Goal: Transaction & Acquisition: Download file/media

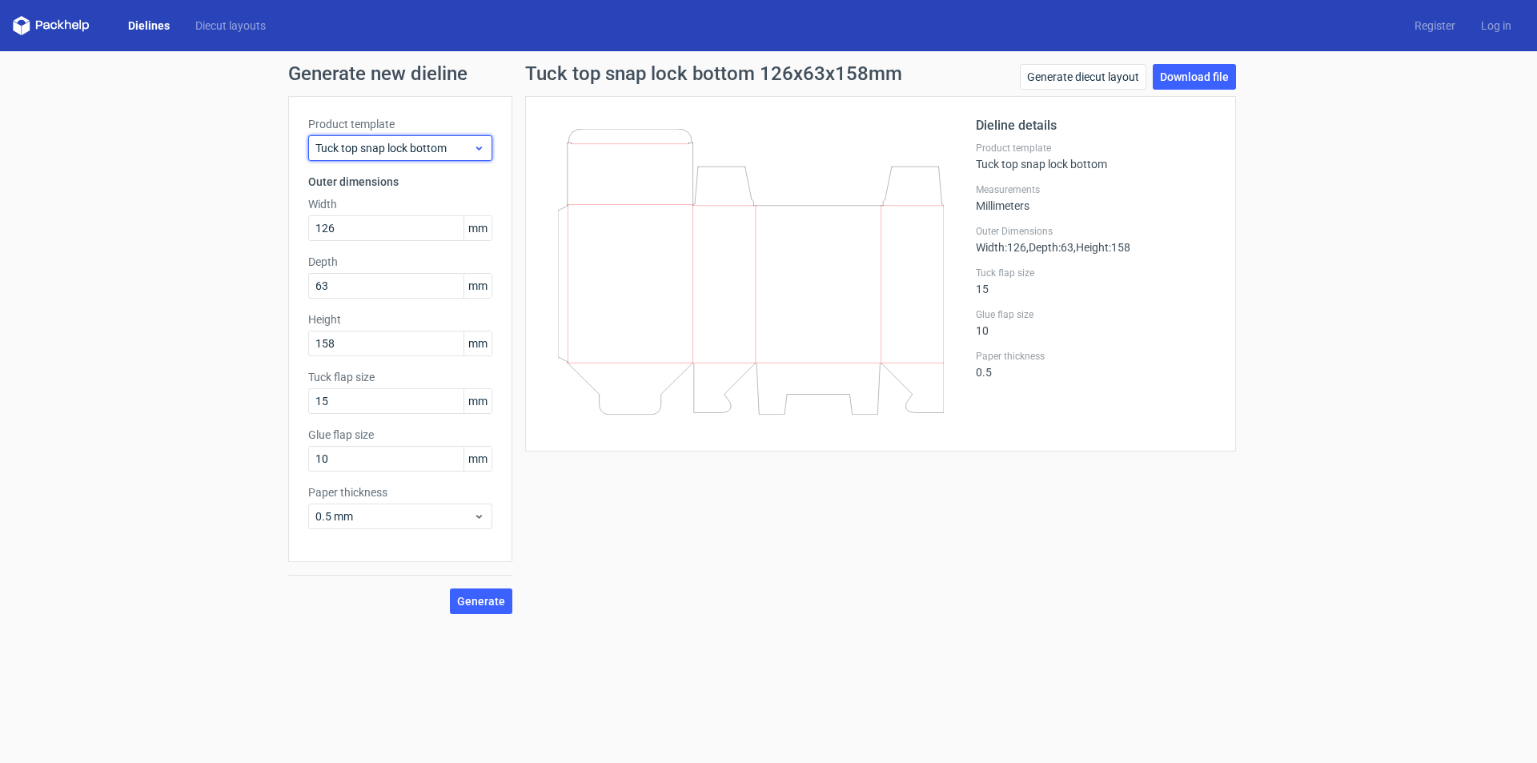
click at [395, 140] on span "Tuck top snap lock bottom" at bounding box center [394, 148] width 158 height 16
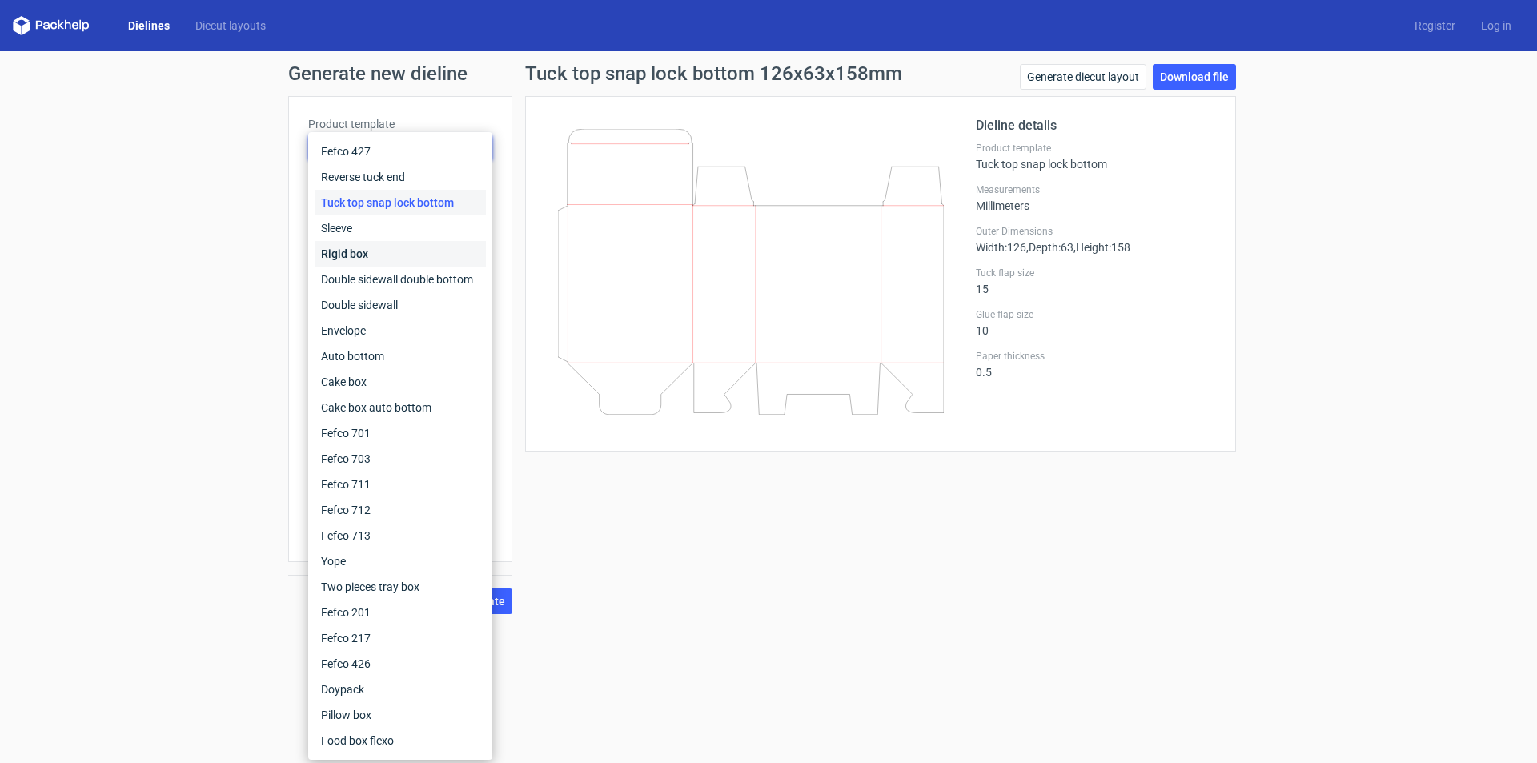
click at [361, 251] on div "Rigid box" at bounding box center [400, 254] width 171 height 26
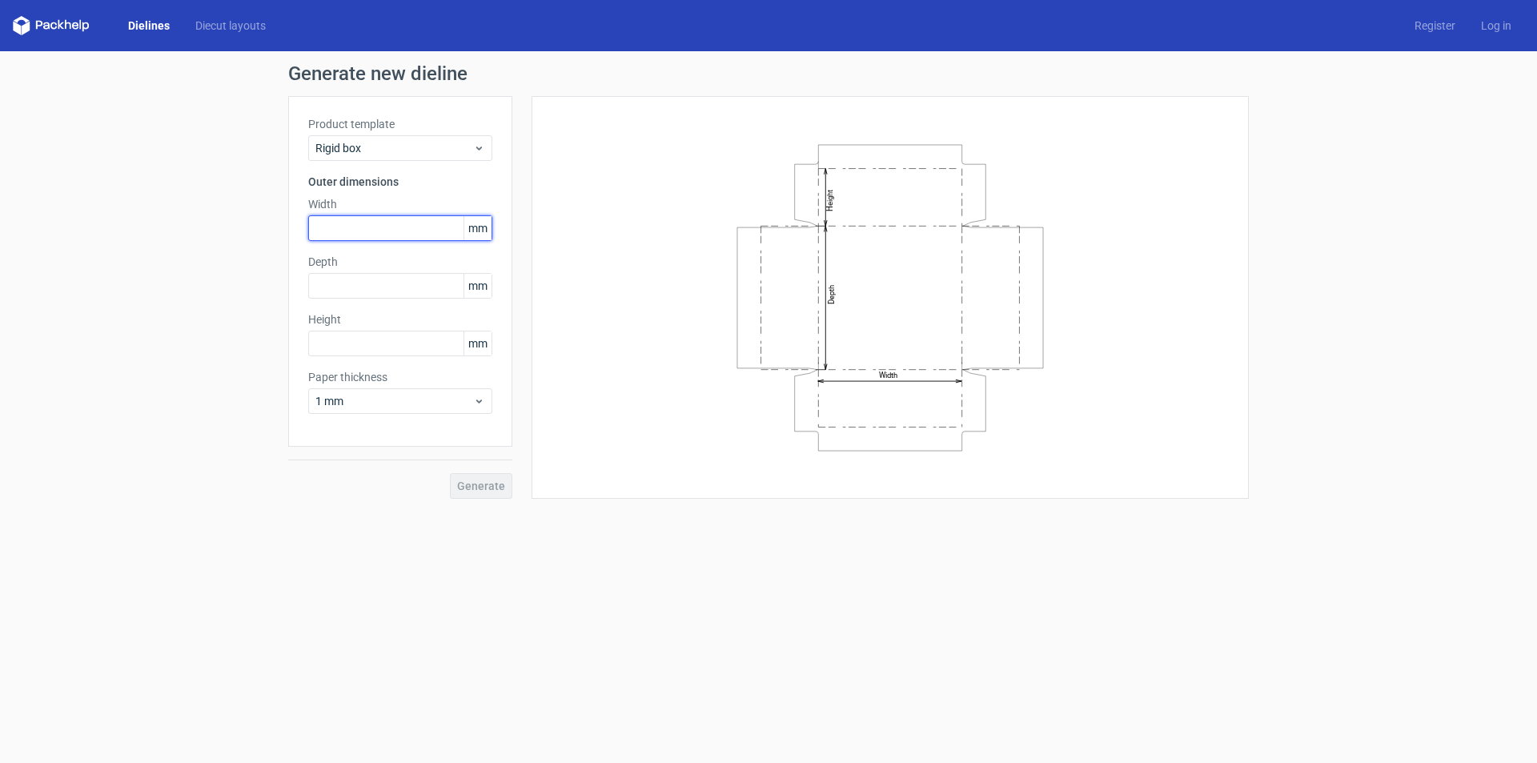
click at [347, 226] on input "text" at bounding box center [400, 228] width 184 height 26
type input "152"
click at [329, 294] on input "text" at bounding box center [400, 286] width 184 height 26
type input "152"
click at [367, 352] on input "text" at bounding box center [400, 344] width 184 height 26
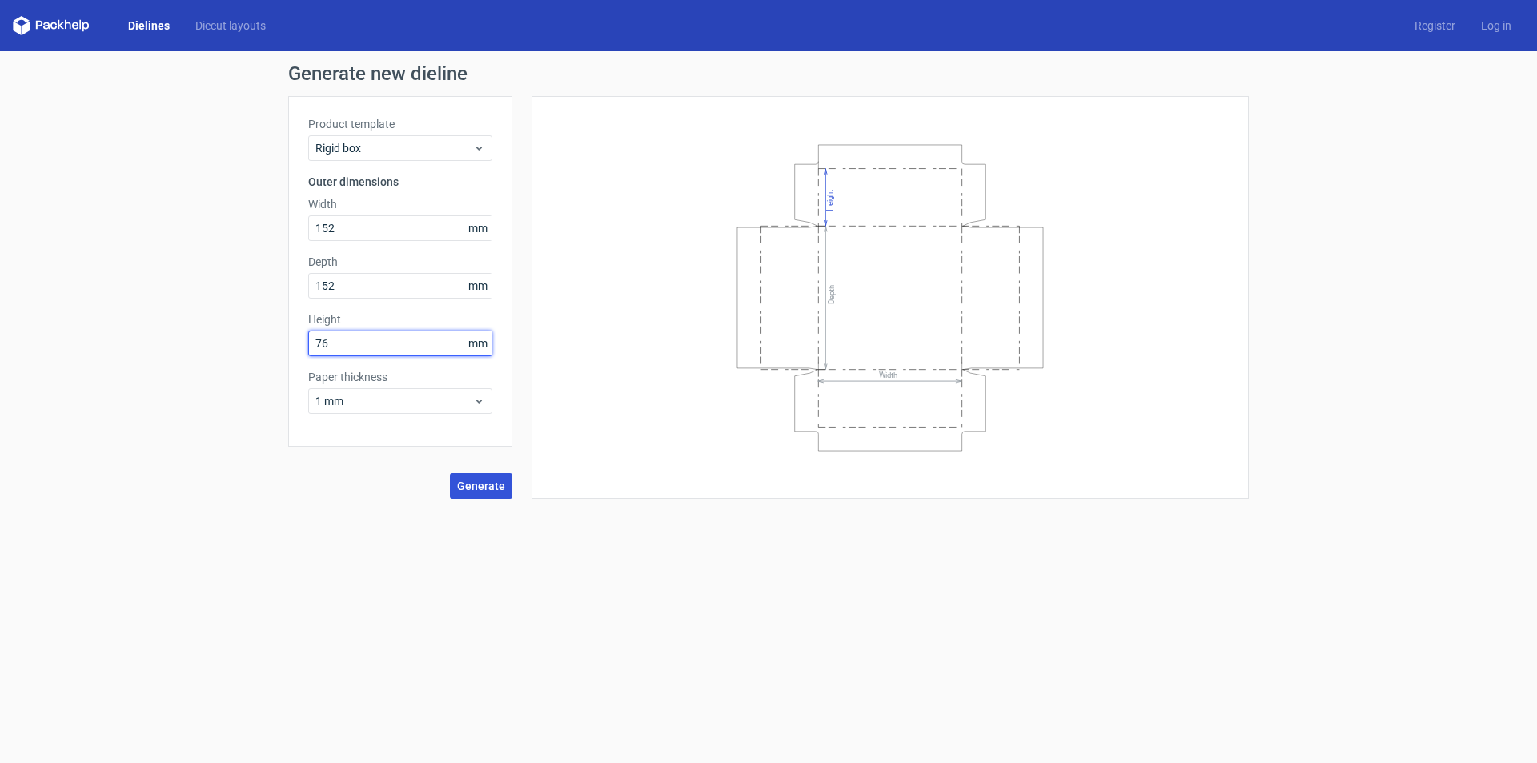
type input "76"
click at [484, 485] on span "Generate" at bounding box center [481, 485] width 48 height 11
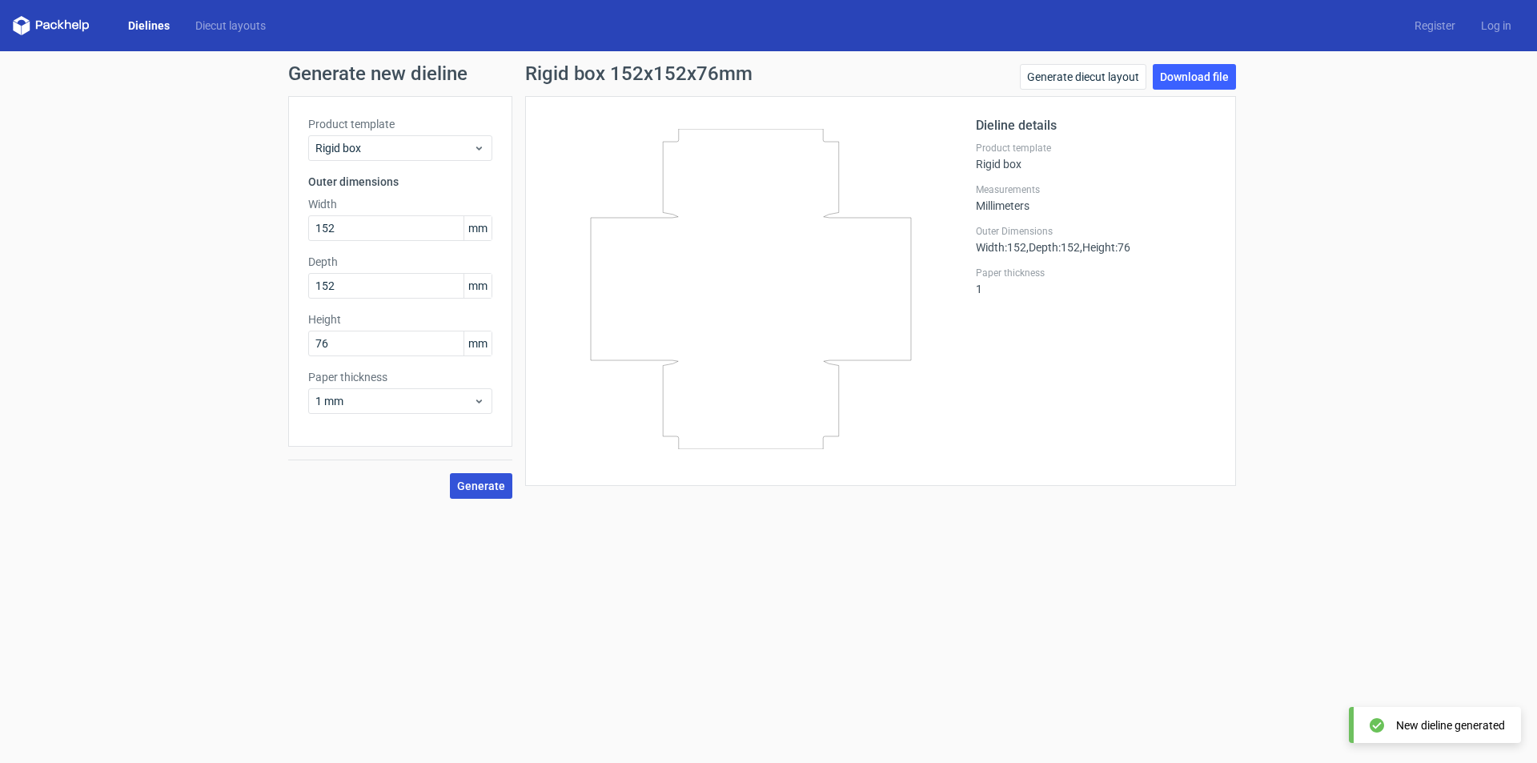
click at [480, 482] on span "Generate" at bounding box center [481, 485] width 48 height 11
click at [1169, 75] on link "Download file" at bounding box center [1194, 77] width 83 height 26
drag, startPoint x: 374, startPoint y: 229, endPoint x: 239, endPoint y: 259, distance: 137.7
click at [243, 258] on div "Generate new dieline Product template Rigid box Outer dimensions Width 152 mm D…" at bounding box center [768, 281] width 1537 height 460
type input "157"
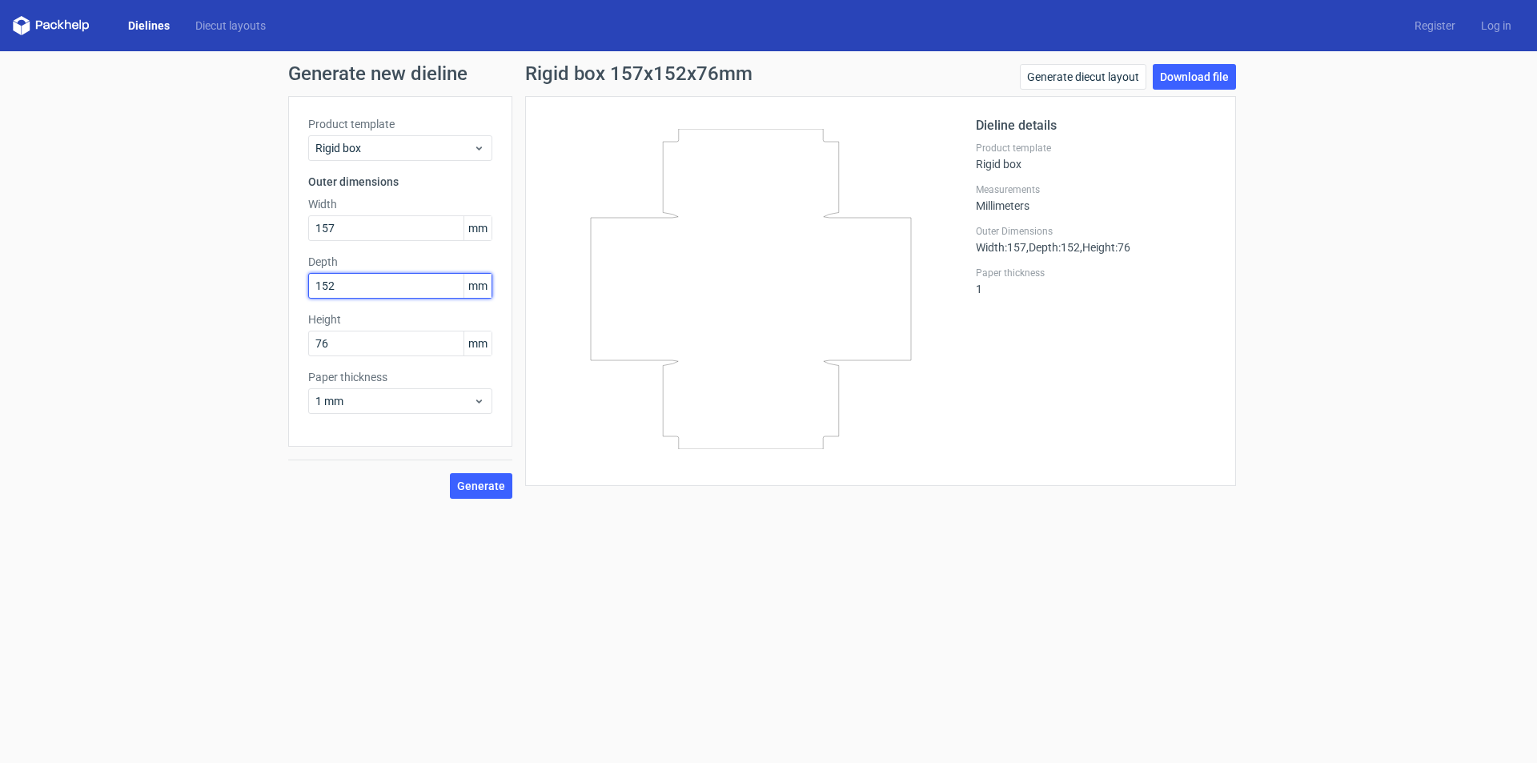
drag, startPoint x: 362, startPoint y: 287, endPoint x: 116, endPoint y: 334, distance: 250.2
click at [134, 334] on div "Generate new dieline Product template Rigid box Outer dimensions Width 157 mm D…" at bounding box center [768, 281] width 1537 height 460
type input "157"
drag, startPoint x: 193, startPoint y: 373, endPoint x: 130, endPoint y: 374, distance: 62.4
click at [139, 374] on div "Generate new dieline Product template Rigid box Outer dimensions Width 157 mm D…" at bounding box center [768, 281] width 1537 height 460
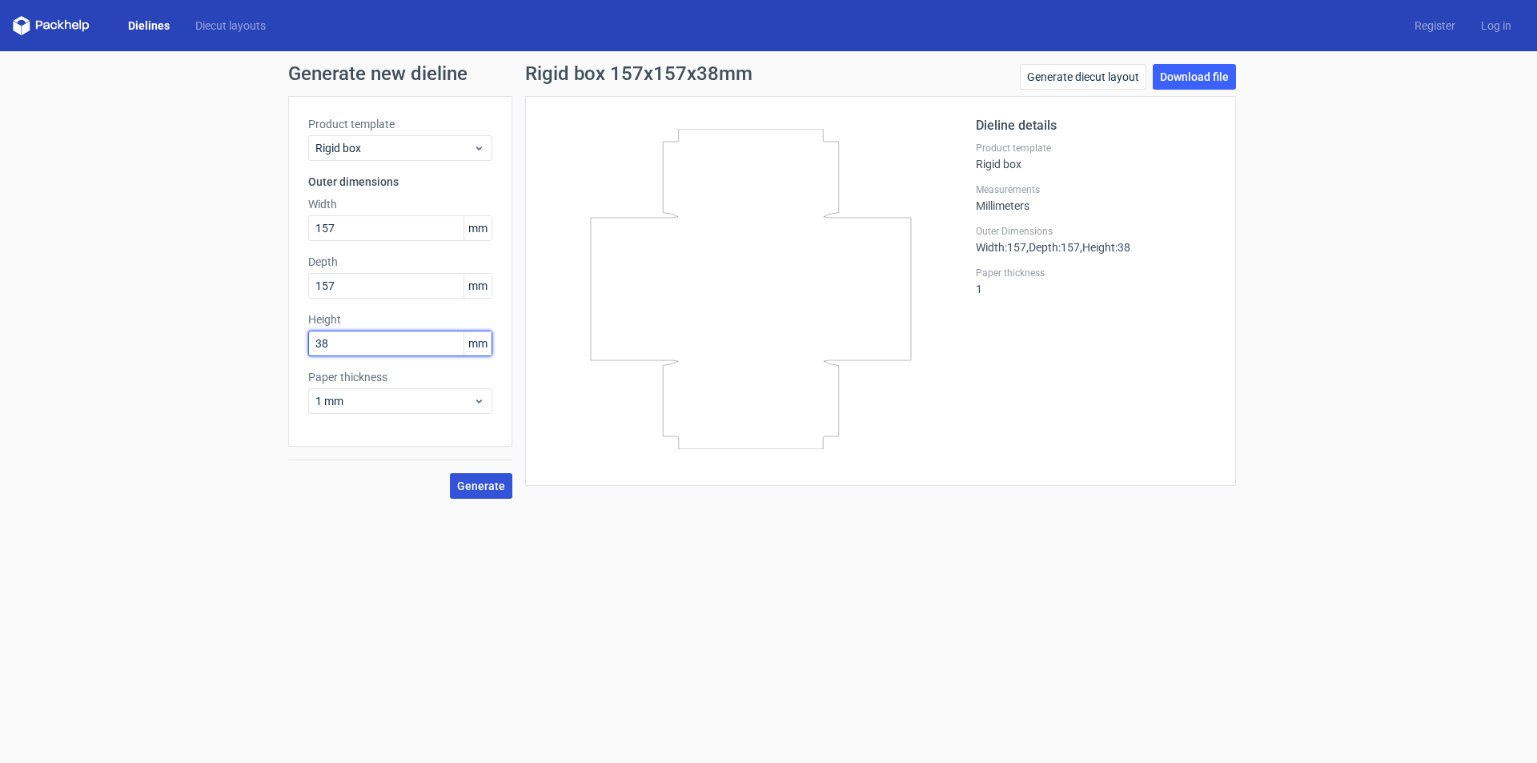
type input "38"
click at [484, 485] on span "Generate" at bounding box center [481, 485] width 48 height 11
click at [1184, 71] on link "Download file" at bounding box center [1194, 77] width 83 height 26
